Goal: Feedback & Contribution: Contribute content

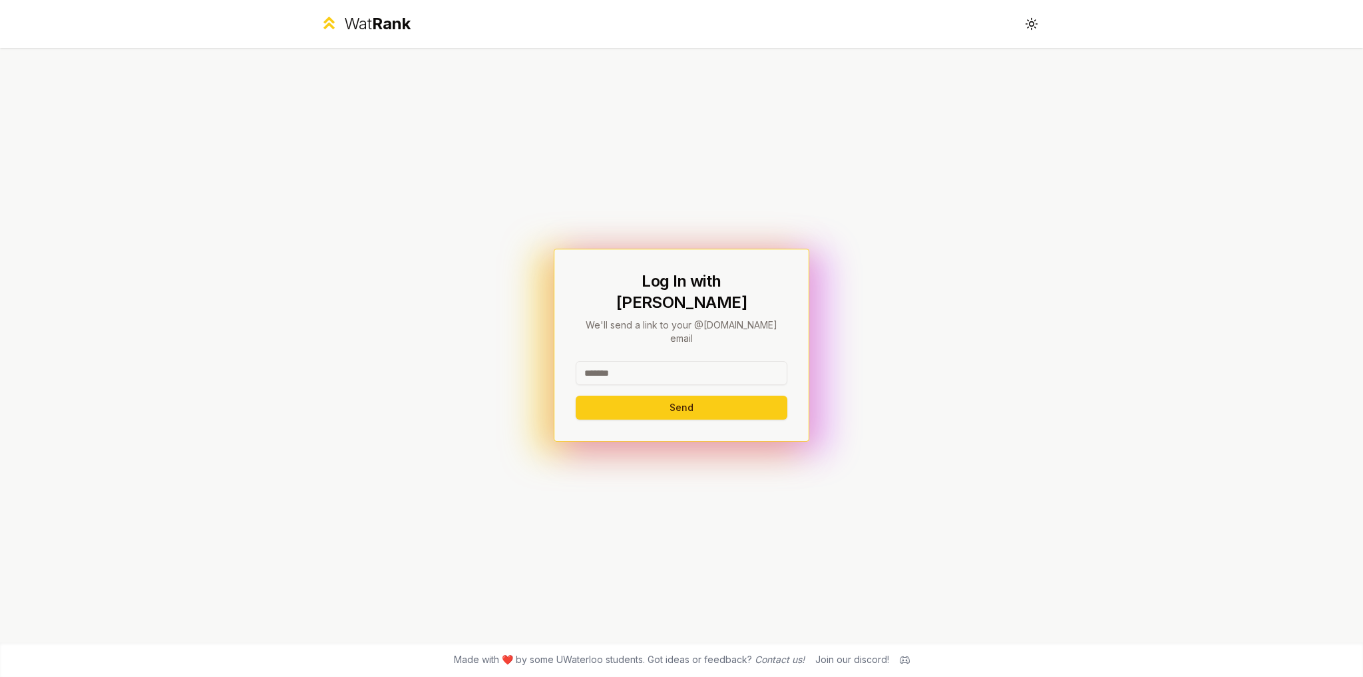
click at [644, 361] on input at bounding box center [682, 373] width 212 height 24
type input "*****"
click at [576, 396] on button "Send" at bounding box center [682, 408] width 212 height 24
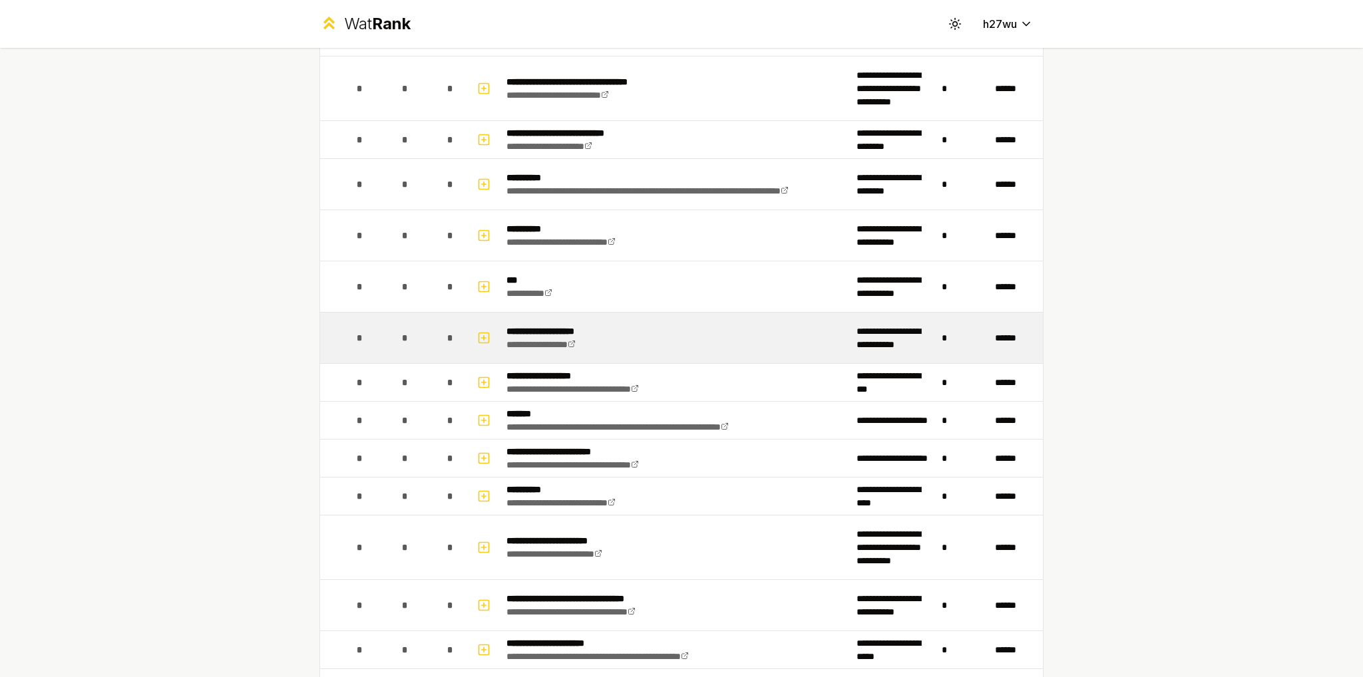
scroll to position [931, 0]
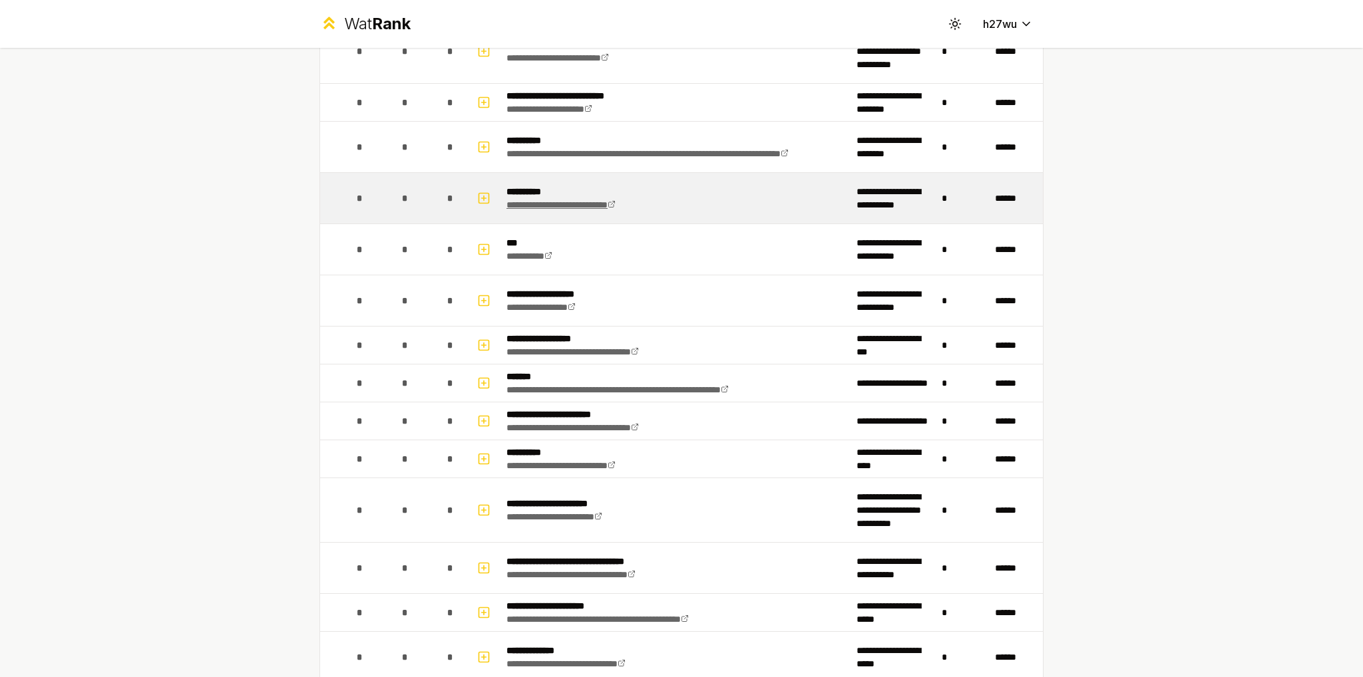
click at [615, 203] on link "**********" at bounding box center [560, 204] width 109 height 9
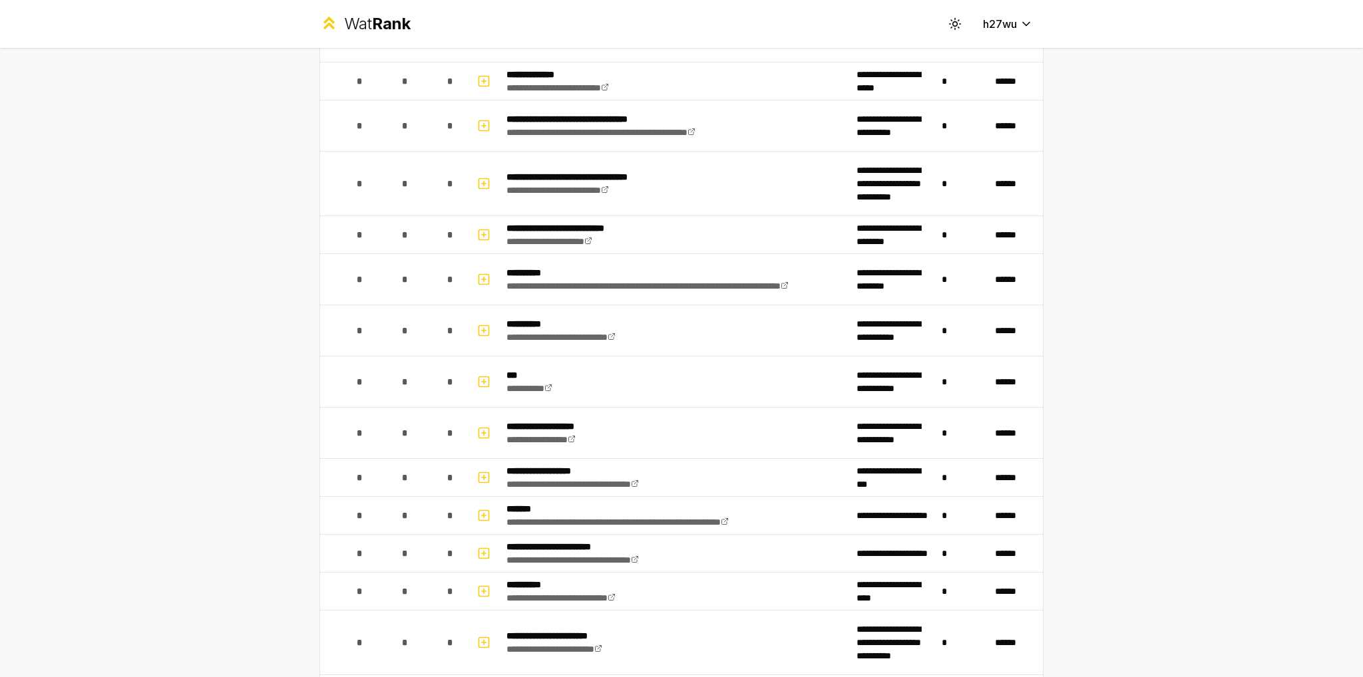
scroll to position [793, 0]
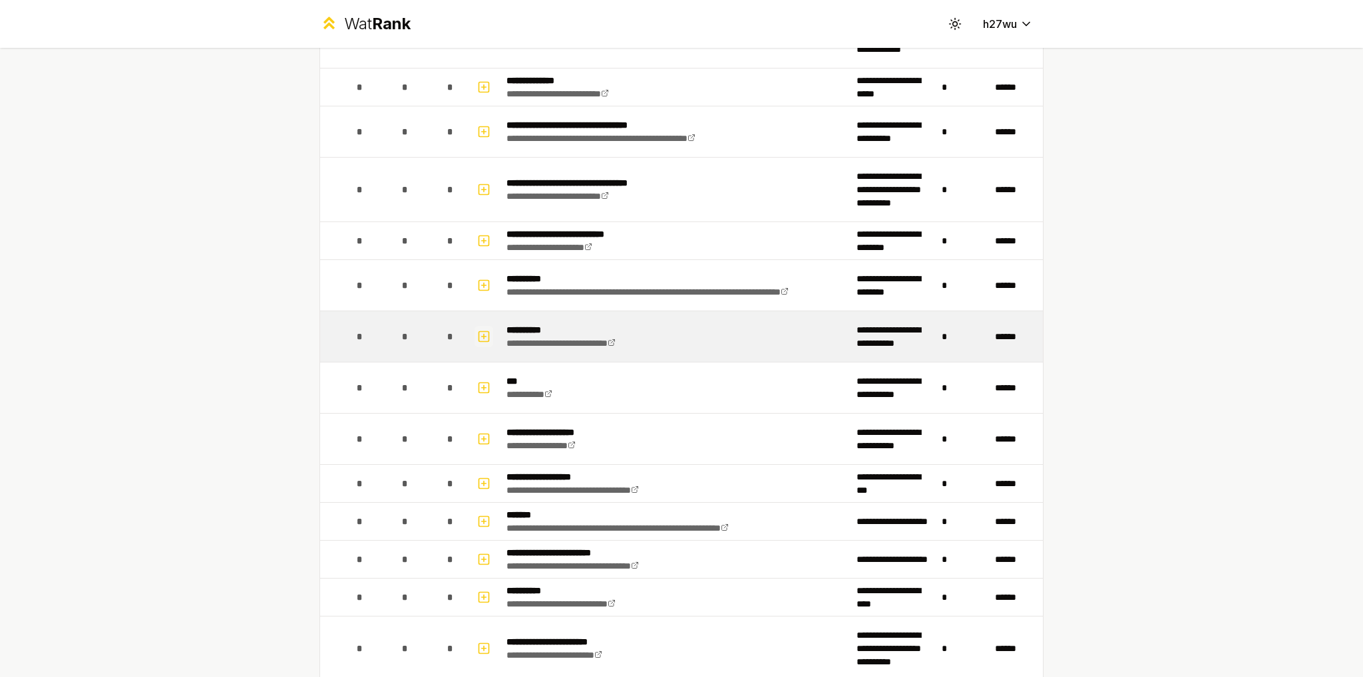
click at [481, 331] on icon "button" at bounding box center [483, 337] width 13 height 16
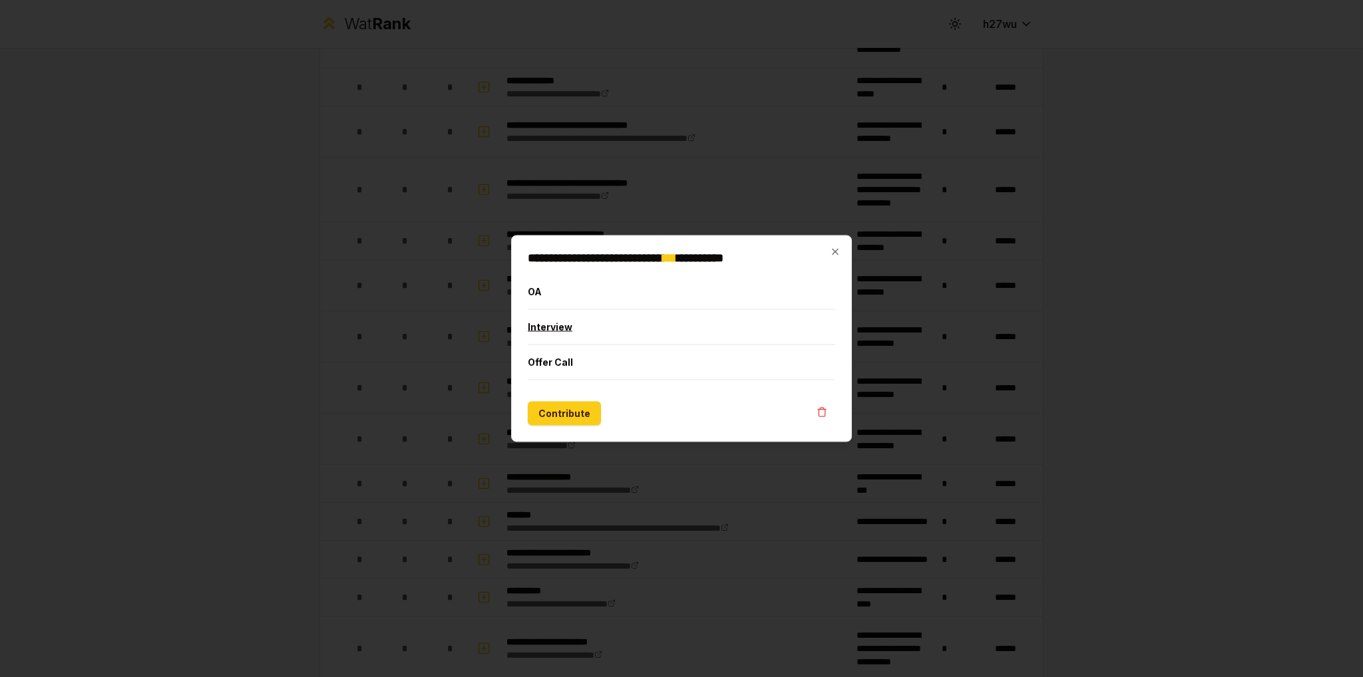
click at [573, 330] on button "Interview" at bounding box center [681, 327] width 307 height 35
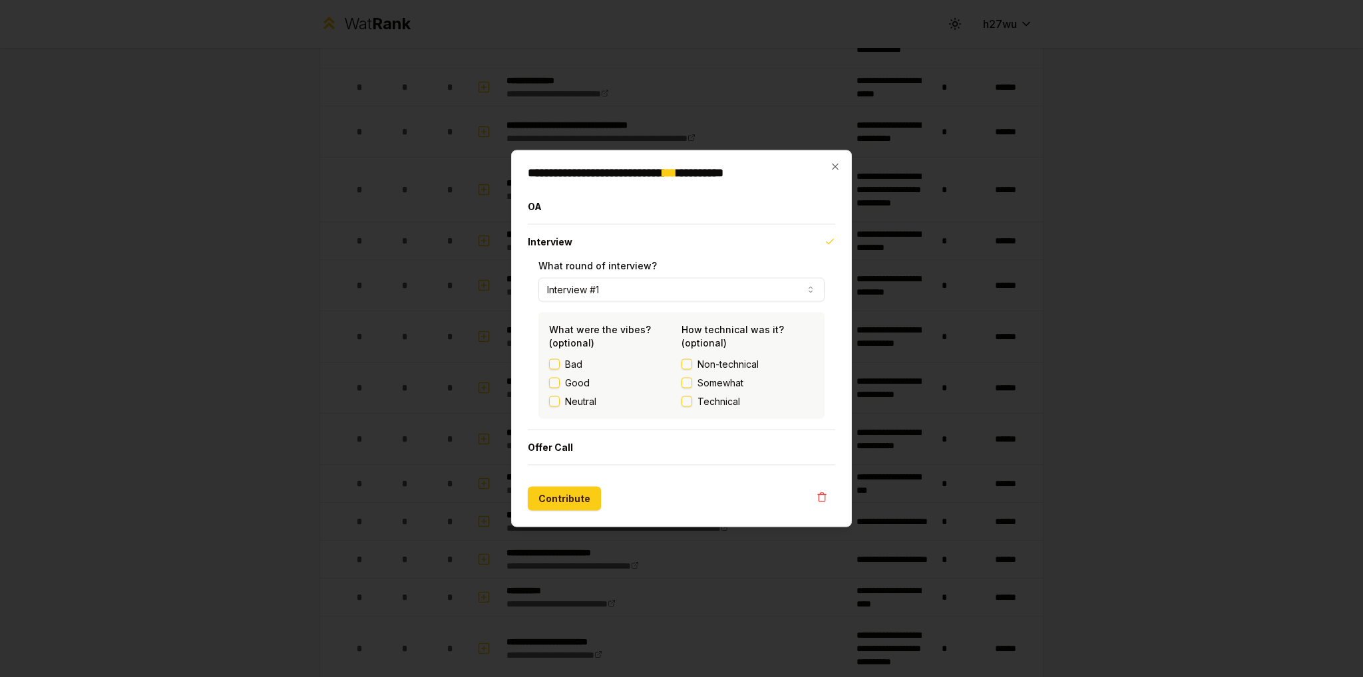
click at [685, 387] on button "Somewhat" at bounding box center [686, 383] width 11 height 11
click at [652, 296] on button "Interview #1" at bounding box center [681, 290] width 286 height 24
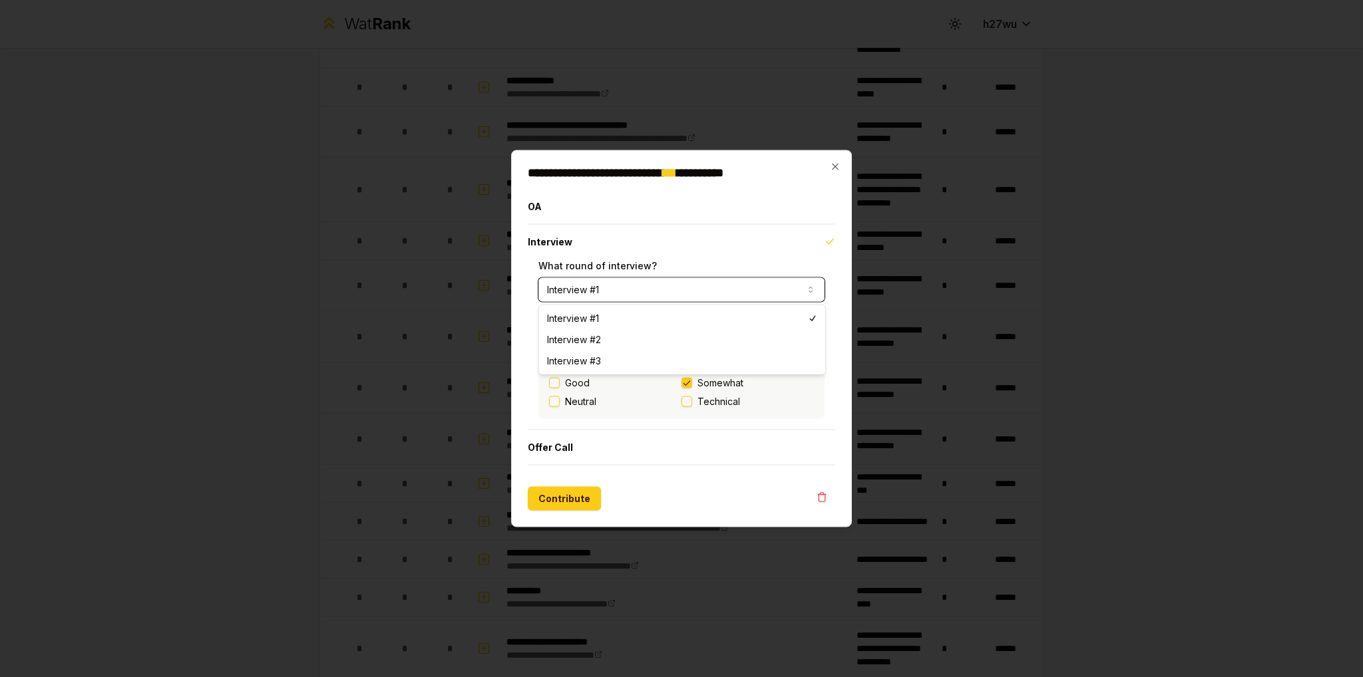
click at [652, 296] on button "Interview #1" at bounding box center [681, 290] width 286 height 24
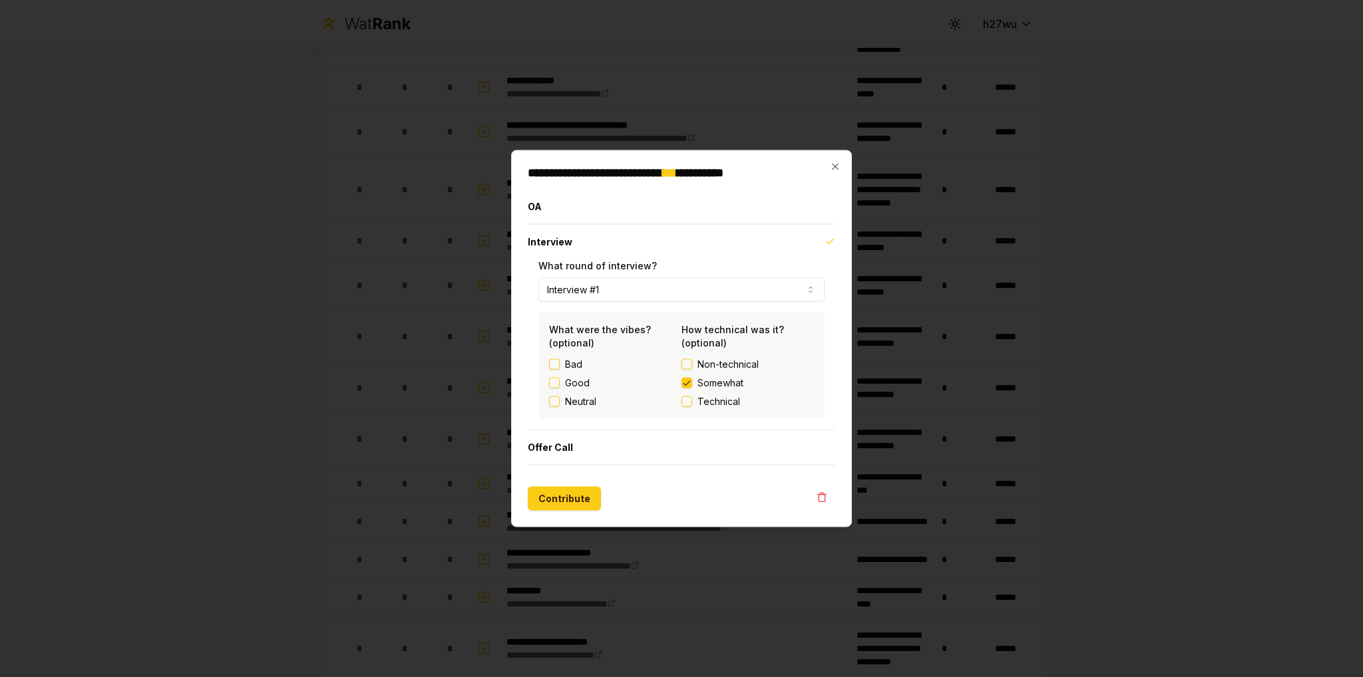
click at [554, 399] on button "Neutral" at bounding box center [554, 402] width 11 height 11
click at [580, 496] on button "Contribute" at bounding box center [564, 499] width 73 height 24
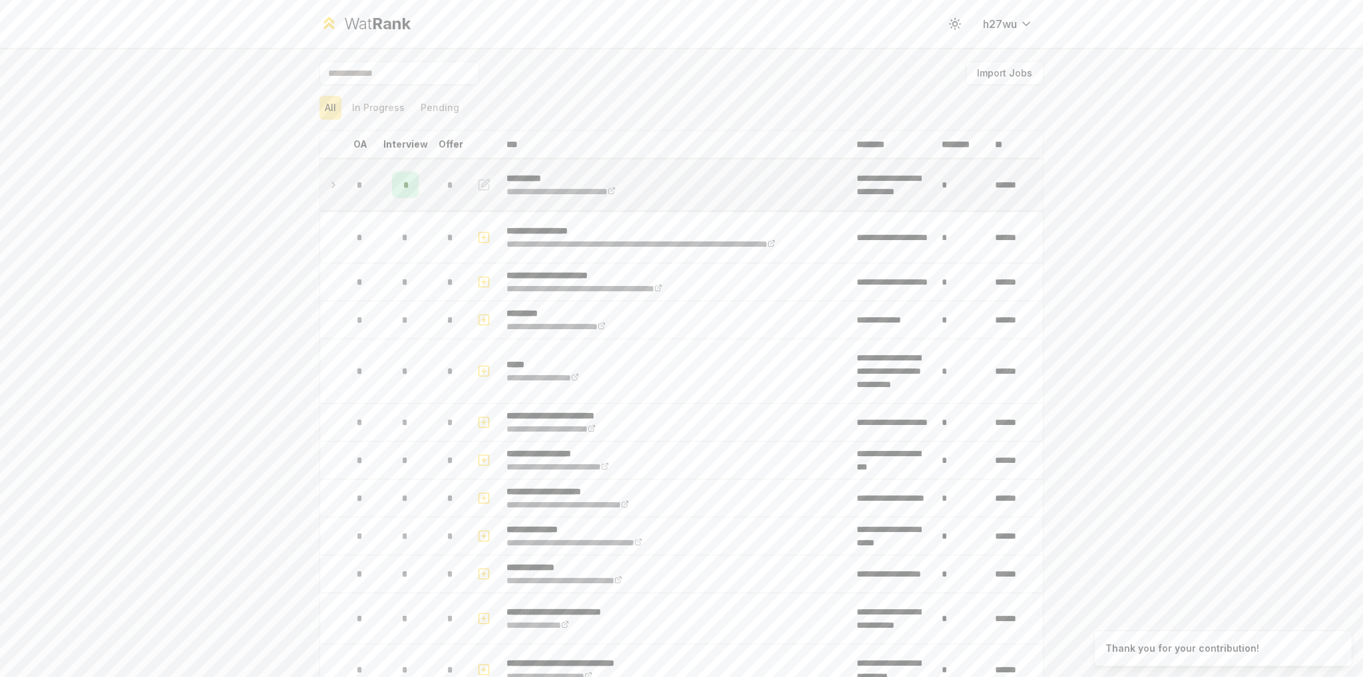
click at [481, 184] on icon "button" at bounding box center [483, 185] width 13 height 16
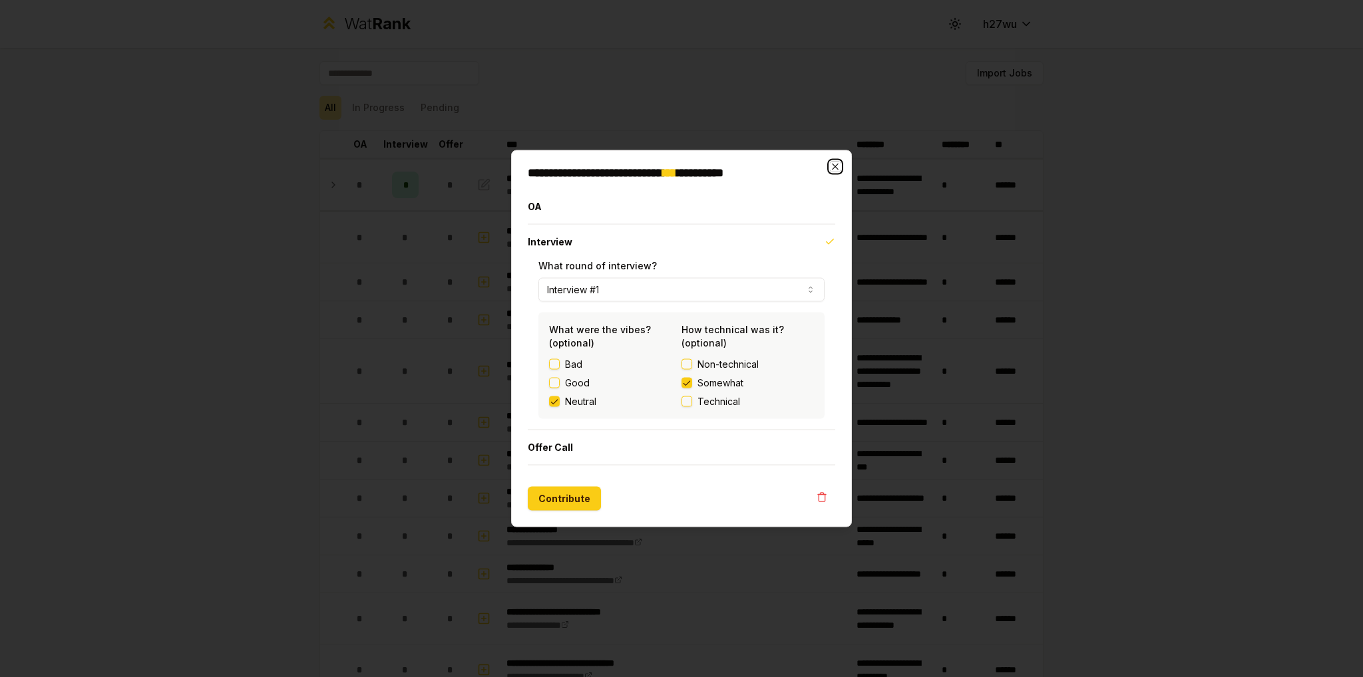
click at [836, 163] on icon "button" at bounding box center [835, 167] width 11 height 11
